Goal: Information Seeking & Learning: Learn about a topic

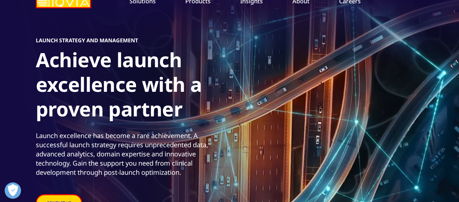
scroll to position [36, 0]
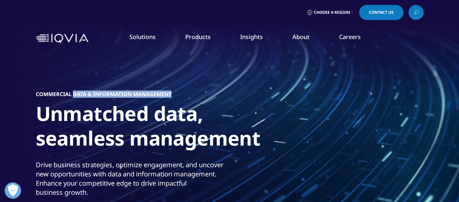
drag, startPoint x: 73, startPoint y: 94, endPoint x: 176, endPoint y: 96, distance: 102.9
click at [176, 96] on div "Commercial Data & Information Management Unmatched data, seamless management Dr…" at bounding box center [230, 161] width 388 height 224
copy h5 "Data & Information Management"
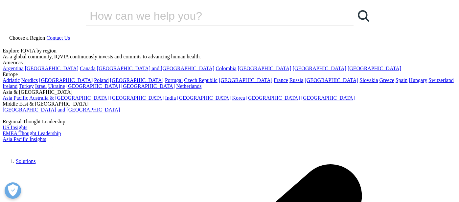
drag, startPoint x: 75, startPoint y: 62, endPoint x: 157, endPoint y: 62, distance: 81.9
copy h6 "ANALYTCS & CONSULTING"
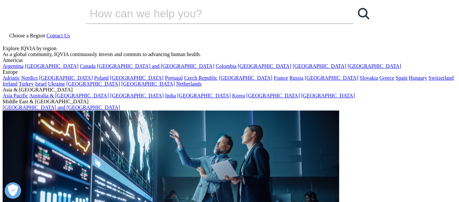
scroll to position [3, 0]
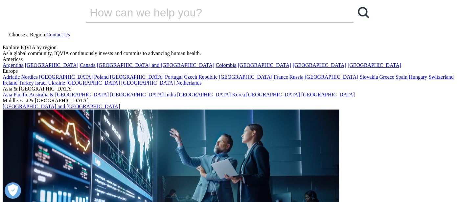
copy h6 "COMMERCIAL ENGAGEMENT SERVICES"
drag, startPoint x: 55, startPoint y: 58, endPoint x: 154, endPoint y: 60, distance: 99.0
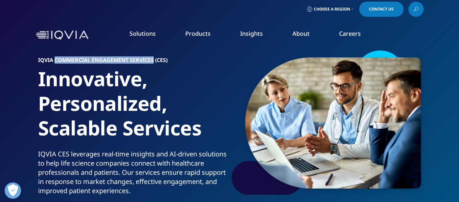
click at [154, 60] on h6 "IQVIA COMMERCIAL ENGAGEMENT SERVICES (CES)" at bounding box center [132, 62] width 189 height 9
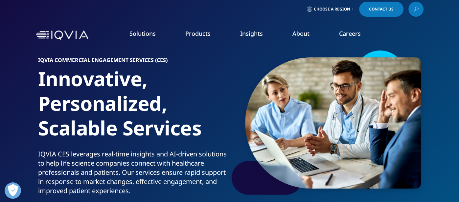
click at [45, 60] on h6 "IQVIA COMMERCIAL ENGAGEMENT SERVICES (CES)" at bounding box center [132, 62] width 189 height 9
copy h6 "IQVIA"
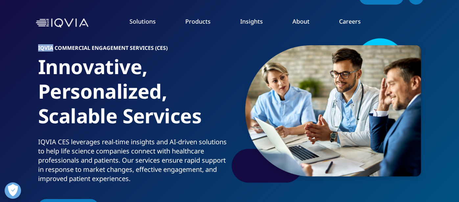
scroll to position [17, 0]
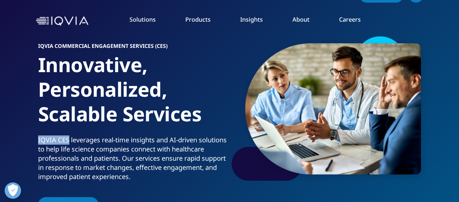
drag, startPoint x: 36, startPoint y: 137, endPoint x: 68, endPoint y: 139, distance: 32.6
click at [68, 139] on div "IQVIA COMMERCIAL ENGAGEMENT SERVICES (CES) Innovative, Personalized, Scalable S…" at bounding box center [230, 124] width 388 height 179
copy p "IQVIA CES"
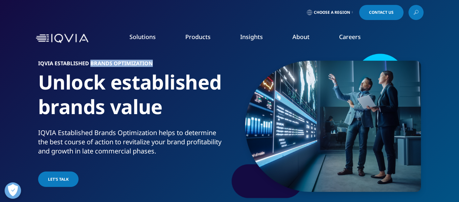
drag, startPoint x: 90, startPoint y: 63, endPoint x: 161, endPoint y: 66, distance: 71.1
click at [161, 66] on h6 "IQVIA ESTABLISHED BRANDS OPTIMIZATION" at bounding box center [132, 65] width 189 height 9
copy h6 "BRANDS OPTIMIZATION"
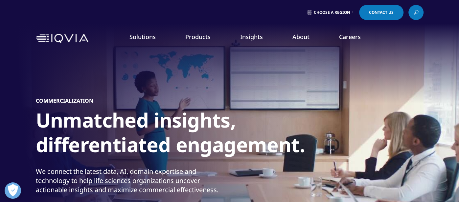
click at [37, 130] on link "Commercialization" at bounding box center [37, 131] width 42 height 7
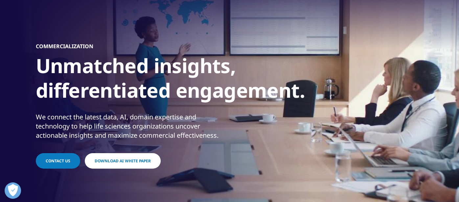
scroll to position [57, 0]
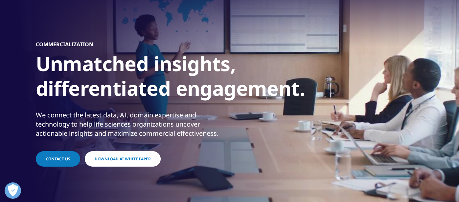
click at [62, 44] on h5 "Commercialization" at bounding box center [65, 44] width 58 height 7
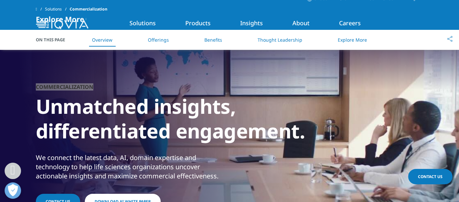
scroll to position [0, 0]
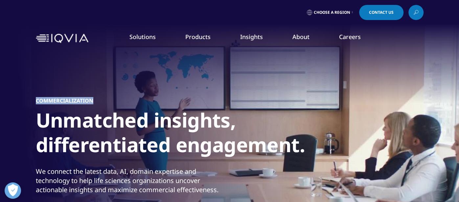
click at [38, 157] on link "Technologies" at bounding box center [31, 156] width 30 height 7
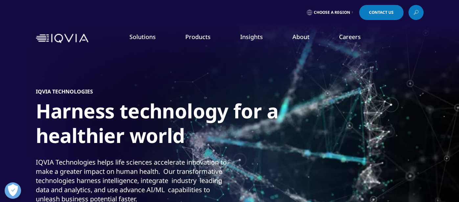
click at [70, 95] on div "IQVIA TECHNOLOGIES Harness technology for a healthier world IQVIA Technologies …" at bounding box center [230, 161] width 388 height 224
click at [73, 91] on h5 "IQVIA TECHNOLOGIES" at bounding box center [64, 91] width 57 height 7
click at [74, 90] on h5 "IQVIA TECHNOLOGIES" at bounding box center [64, 91] width 57 height 7
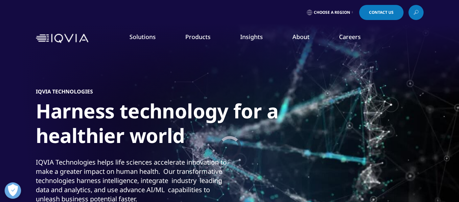
click at [74, 90] on h5 "IQVIA TECHNOLOGIES" at bounding box center [64, 91] width 57 height 7
click at [77, 89] on h5 "IQVIA TECHNOLOGIES" at bounding box center [64, 91] width 57 height 7
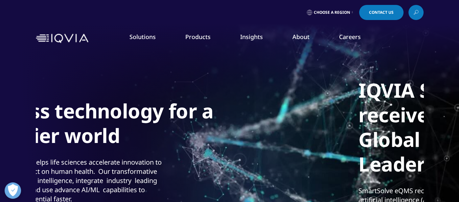
click at [31, 96] on section "Video Player is loading. Play Video Pause Skip Backward Skip Forward Unmute Cur…" at bounding box center [229, 148] width 459 height 296
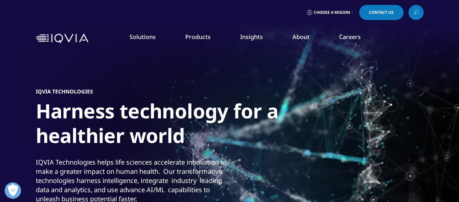
click at [67, 92] on h5 "IQVIA TECHNOLOGIES" at bounding box center [64, 91] width 57 height 7
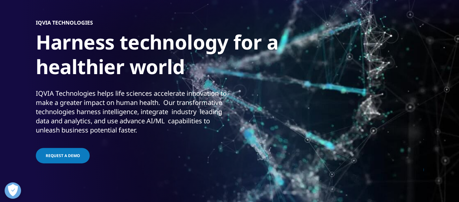
scroll to position [85, 0]
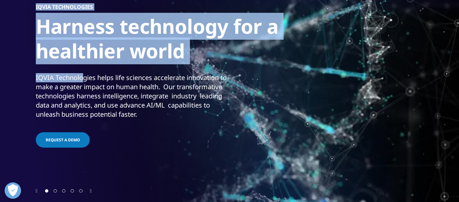
drag, startPoint x: 34, startPoint y: 78, endPoint x: 83, endPoint y: 74, distance: 49.4
click at [83, 74] on section "Video Player is loading. Play Video Pause Skip Backward Skip Forward Unmute Cur…" at bounding box center [229, 63] width 459 height 296
click at [83, 74] on div "IQVIA Technologies helps life sciences accelerate innovation to make a greater …" at bounding box center [132, 96] width 192 height 46
click at [55, 77] on div "IQVIA Technologies helps life sciences accelerate innovation to make a greater …" at bounding box center [132, 96] width 192 height 46
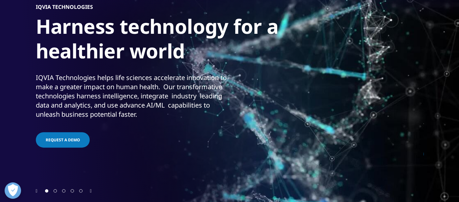
click at [35, 78] on div "Video Player is loading. Play Video Pause Skip Backward Skip Forward Unmute Cur…" at bounding box center [229, 63] width 459 height 296
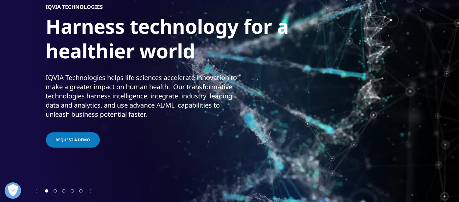
click at [54, 78] on div "IQVIA Technologies helps life sciences accelerate innovation to make a greater …" at bounding box center [142, 96] width 192 height 46
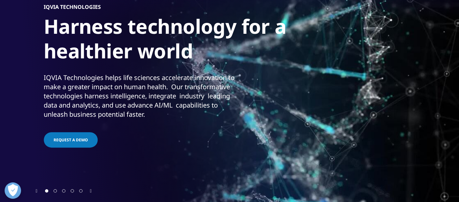
click at [46, 78] on div "IQVIA Technologies helps life sciences accelerate innovation to make a greater …" at bounding box center [140, 96] width 192 height 46
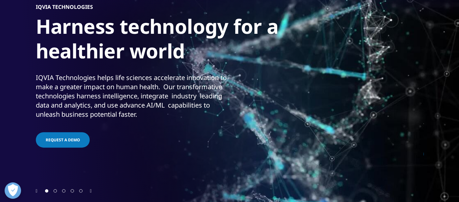
click at [46, 78] on div "IQVIA Technologies helps life sciences accelerate innovation to make a greater …" at bounding box center [132, 96] width 192 height 46
click at [82, 74] on div "IQVIA Technologies helps life sciences accelerate innovation to make a greater …" at bounding box center [132, 96] width 192 height 46
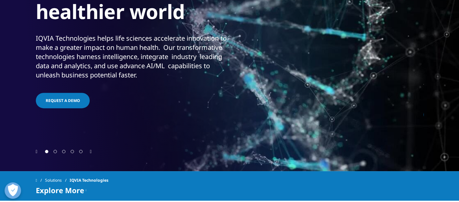
scroll to position [215, 0]
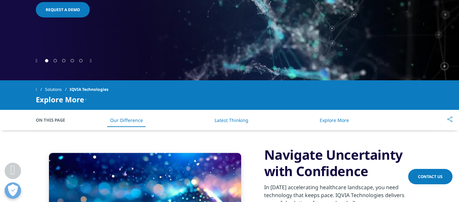
click at [89, 89] on span "IQVIA Technologies" at bounding box center [89, 90] width 39 height 12
copy div "IQVIA Technologies"
